Goal: Transaction & Acquisition: Book appointment/travel/reservation

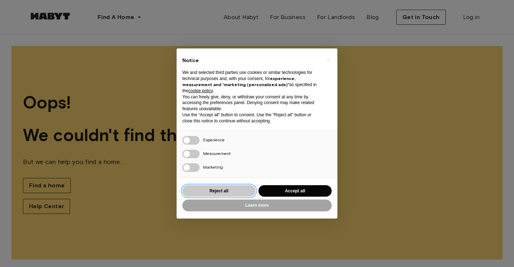
click at [240, 192] on button "Reject all" at bounding box center [218, 191] width 73 height 12
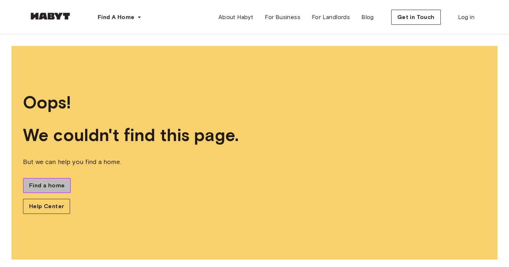
click at [49, 190] on link "Find a home" at bounding box center [47, 185] width 48 height 15
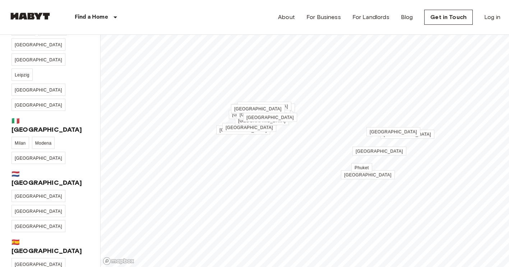
scroll to position [233, 0]
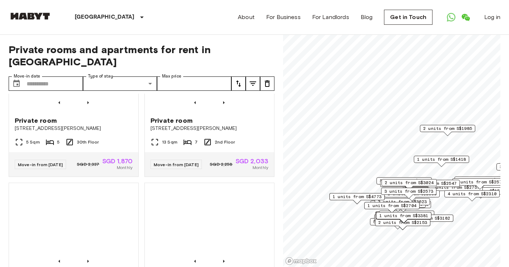
scroll to position [1027, 0]
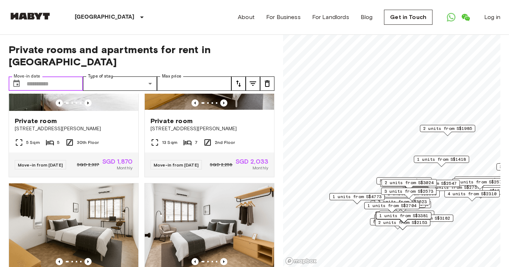
click at [43, 76] on input "Move-in date" at bounding box center [55, 83] width 56 height 14
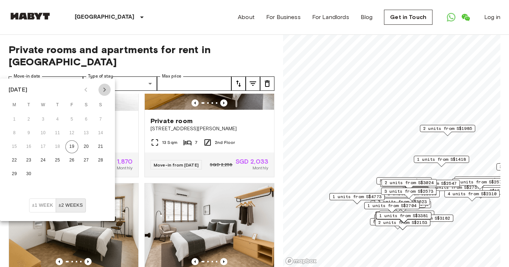
click at [105, 92] on icon "Next month" at bounding box center [104, 89] width 9 height 9
click at [27, 132] on button "7" at bounding box center [28, 133] width 13 height 13
type input "**********"
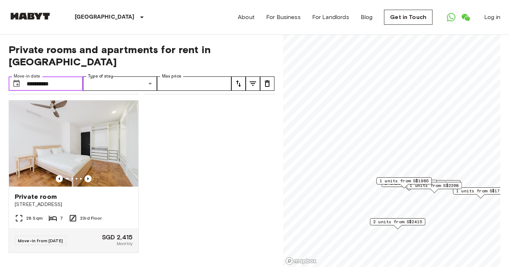
scroll to position [493, 0]
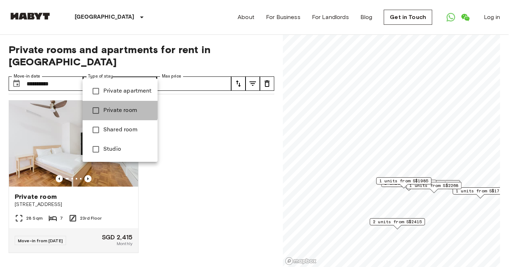
click at [119, 110] on span "Private room" at bounding box center [127, 110] width 48 height 9
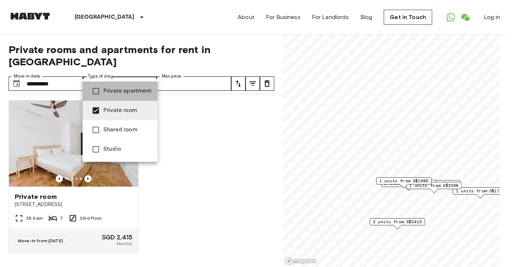
click at [129, 89] on span "Private apartment" at bounding box center [127, 91] width 48 height 9
type input "**********"
click at [210, 69] on div at bounding box center [257, 133] width 514 height 267
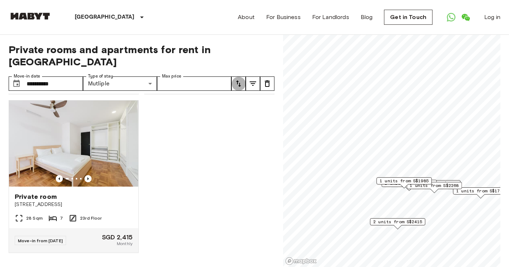
click at [243, 76] on button "tune" at bounding box center [238, 83] width 14 height 14
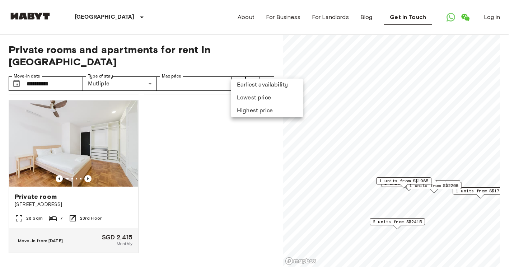
click at [271, 145] on div at bounding box center [257, 133] width 514 height 267
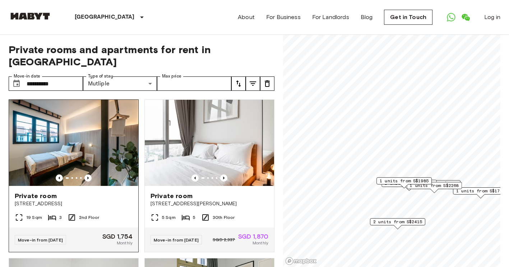
click at [66, 142] on img at bounding box center [73, 143] width 129 height 86
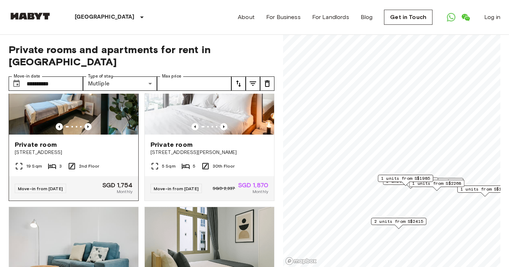
scroll to position [52, 0]
click at [74, 116] on img at bounding box center [73, 91] width 129 height 86
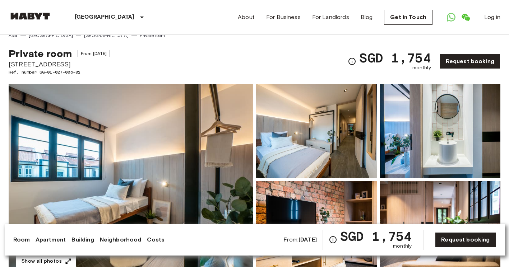
scroll to position [9, 0]
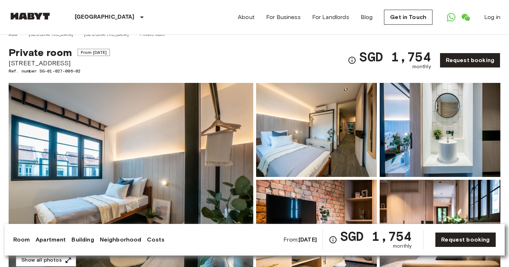
click at [358, 121] on img at bounding box center [316, 130] width 121 height 94
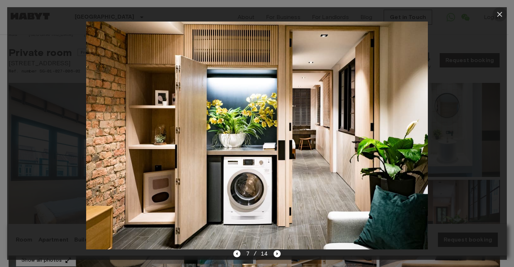
click at [502, 12] on icon "button" at bounding box center [499, 14] width 5 height 5
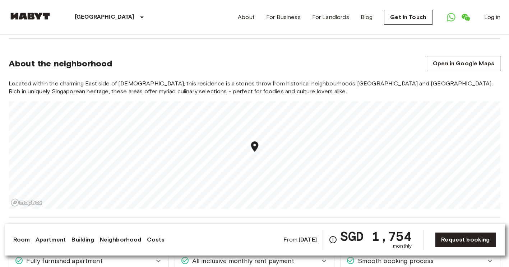
scroll to position [437, 0]
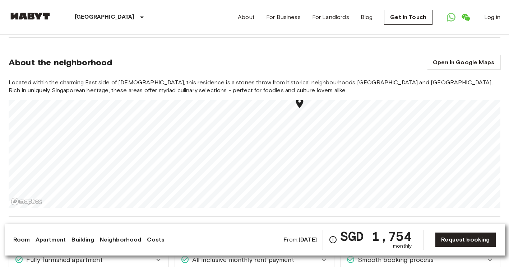
click at [299, 107] on icon "Map marker" at bounding box center [299, 103] width 7 height 10
click at [294, 145] on icon "Map marker" at bounding box center [292, 143] width 7 height 10
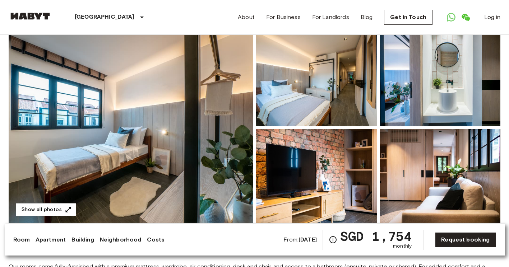
scroll to position [61, 0]
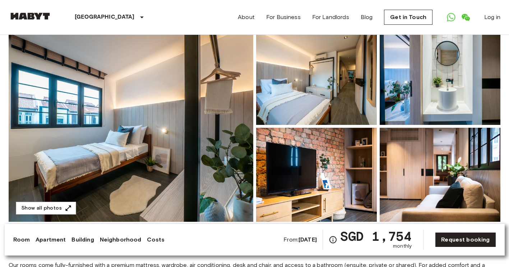
click at [414, 151] on img at bounding box center [440, 175] width 121 height 94
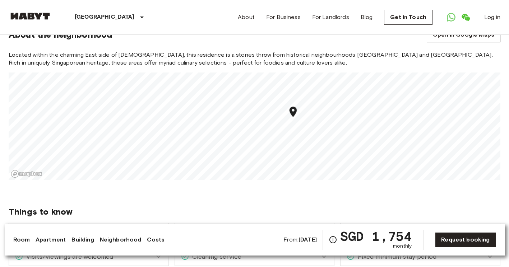
scroll to position [468, 0]
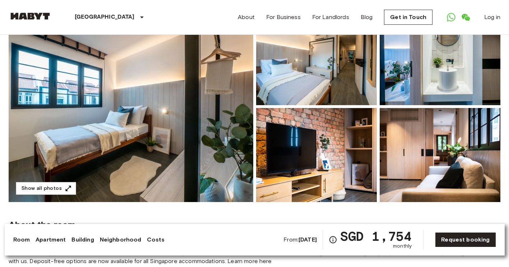
scroll to position [87, 0]
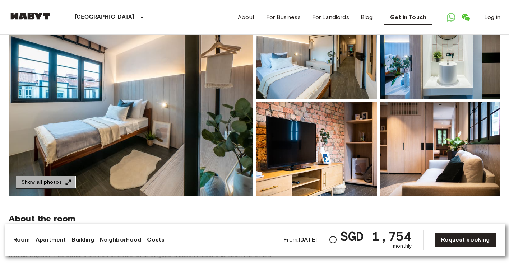
click at [42, 183] on button "Show all photos" at bounding box center [46, 182] width 60 height 13
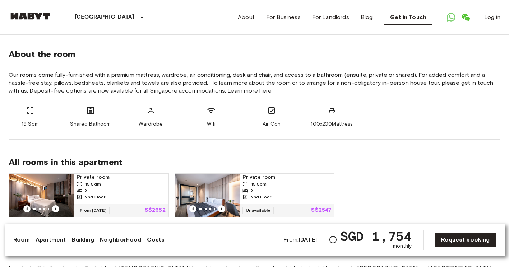
scroll to position [251, 0]
click at [208, 196] on img at bounding box center [207, 195] width 65 height 43
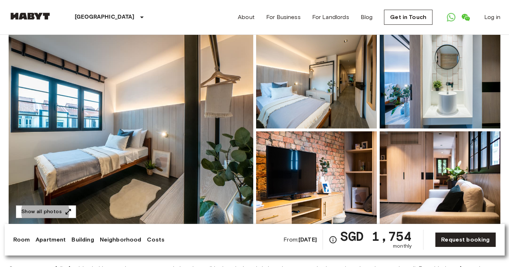
scroll to position [0, 0]
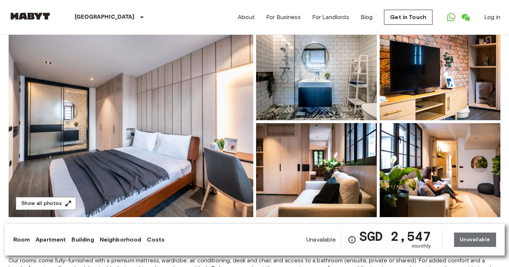
scroll to position [95, 0]
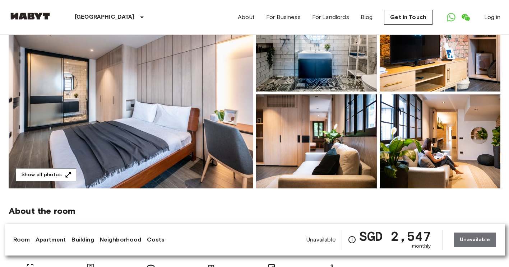
click at [325, 73] on img at bounding box center [316, 44] width 121 height 94
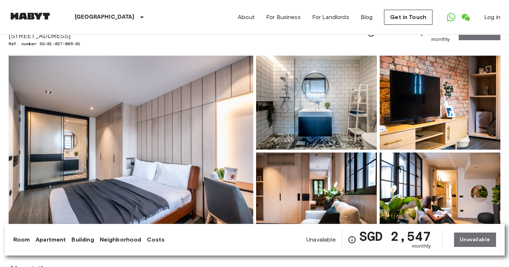
scroll to position [0, 0]
